Goal: Navigation & Orientation: Find specific page/section

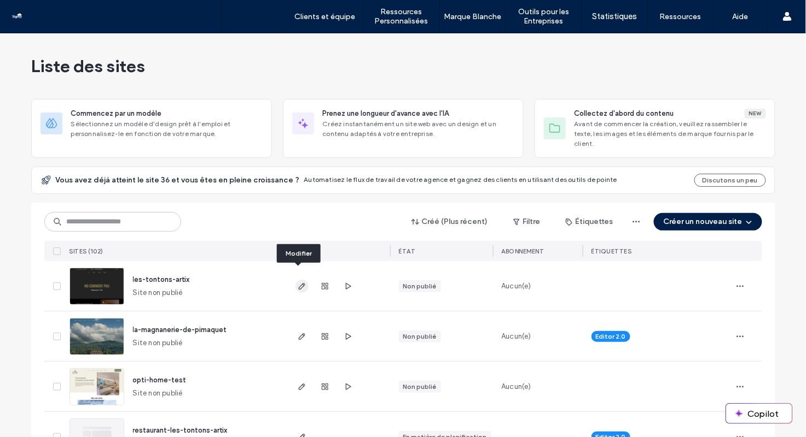
click at [297, 280] on span "button" at bounding box center [301, 286] width 13 height 13
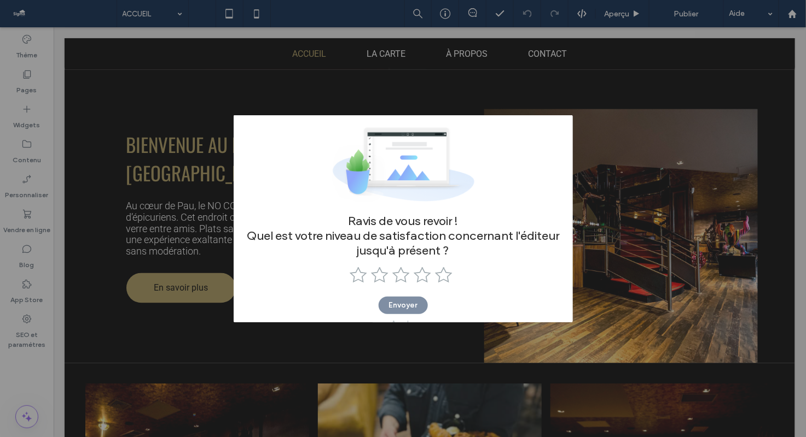
click at [591, 250] on div "Ravis de vous revoir ! Quel est votre niveau de satisfaction concernant l'édite…" at bounding box center [403, 218] width 806 height 437
click at [435, 269] on span at bounding box center [423, 274] width 21 height 17
click at [447, 272] on use at bounding box center [443, 275] width 17 height 16
click at [409, 307] on button "Envoyer" at bounding box center [402, 305] width 49 height 17
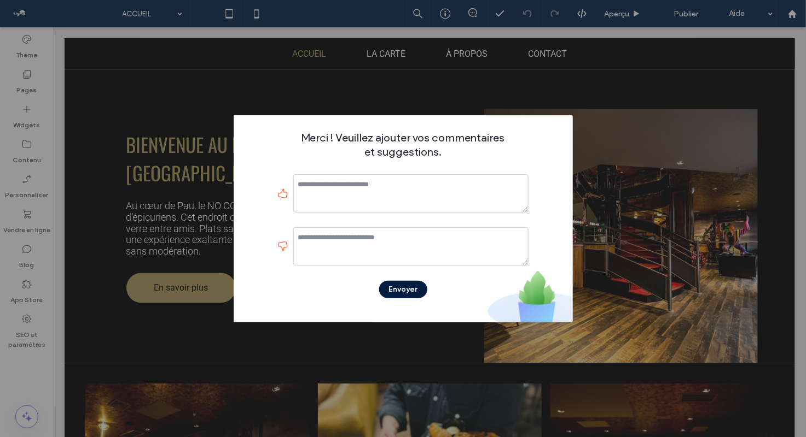
click at [413, 287] on button "Envoyer" at bounding box center [403, 289] width 48 height 17
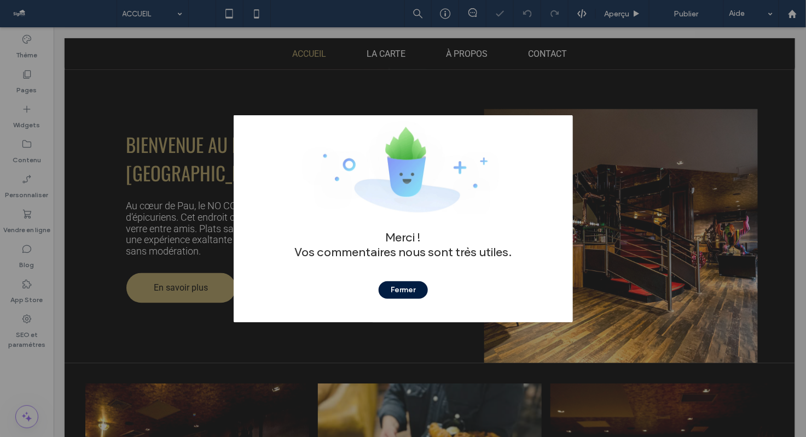
click at [410, 291] on button "Fermer" at bounding box center [402, 290] width 49 height 17
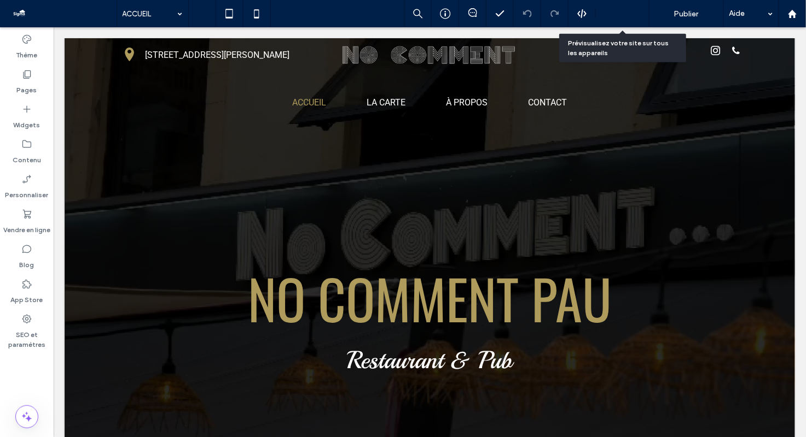
click at [636, 13] on use at bounding box center [636, 13] width 5 height 6
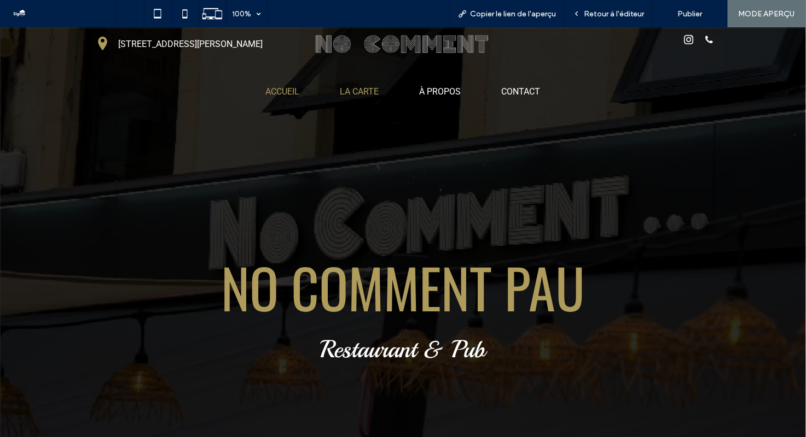
click at [365, 87] on span "LA CARTE" at bounding box center [359, 91] width 39 height 10
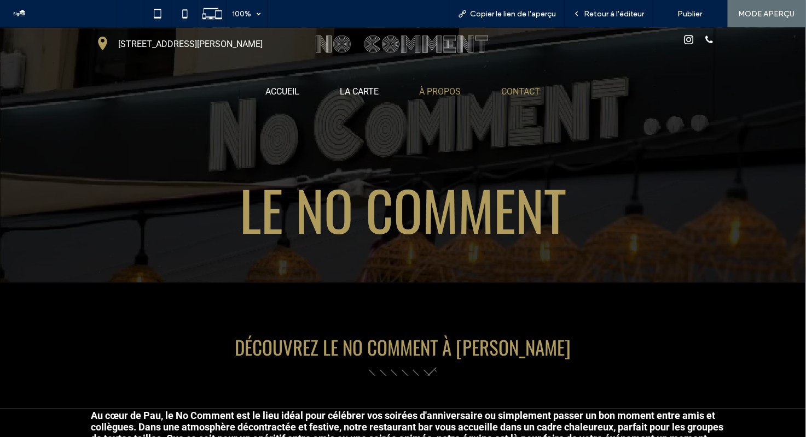
click at [518, 86] on span "CONTACT" at bounding box center [520, 91] width 39 height 10
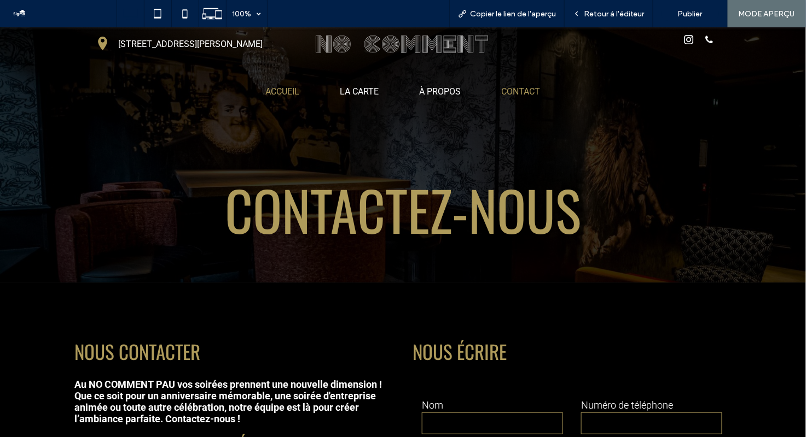
click at [293, 87] on span "ACCUEIL" at bounding box center [283, 91] width 34 height 10
